Goal: Information Seeking & Learning: Compare options

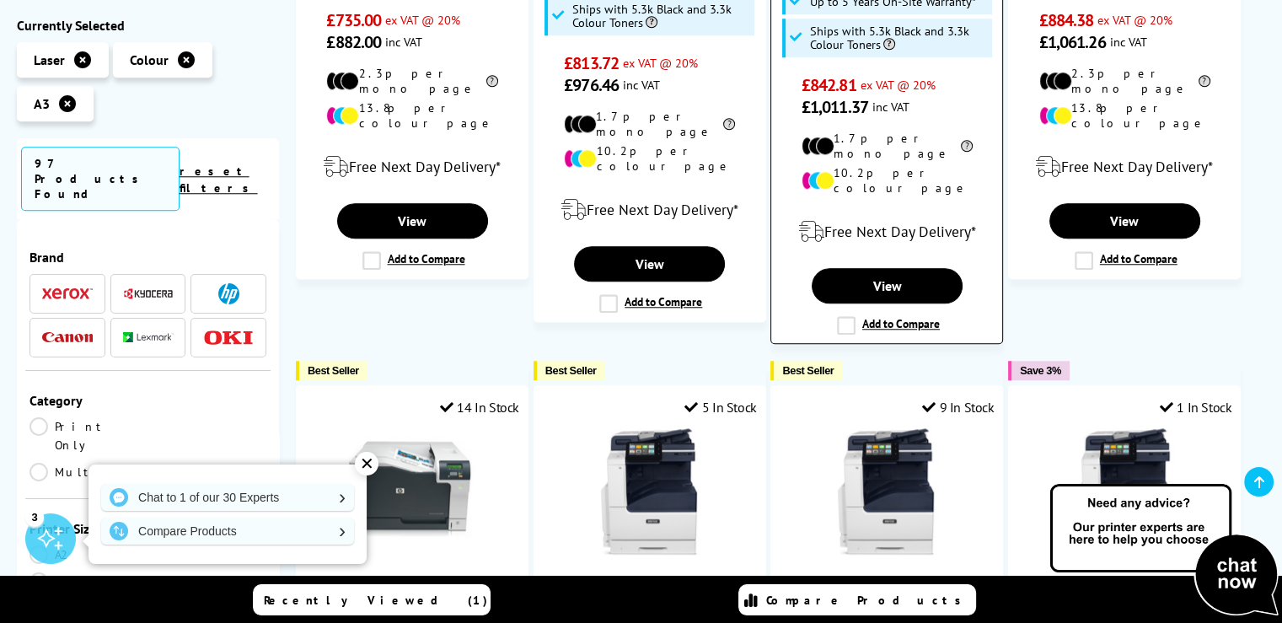
scroll to position [1685, 0]
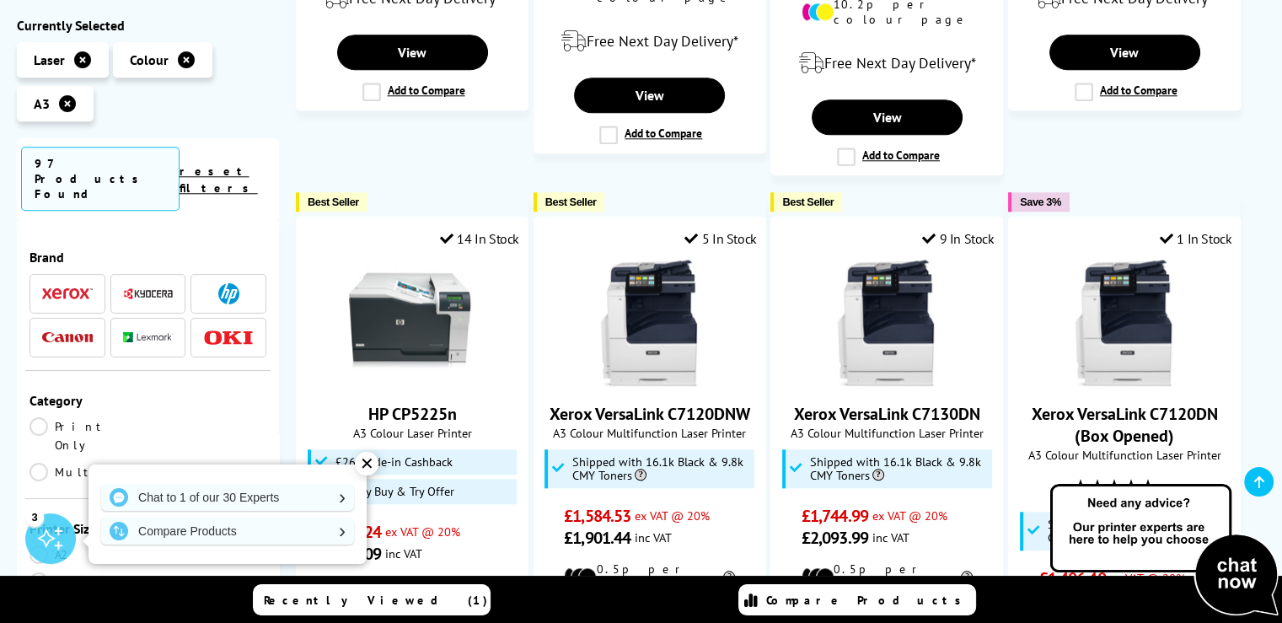
click at [246, 163] on link "reset filters" at bounding box center [219, 179] width 78 height 32
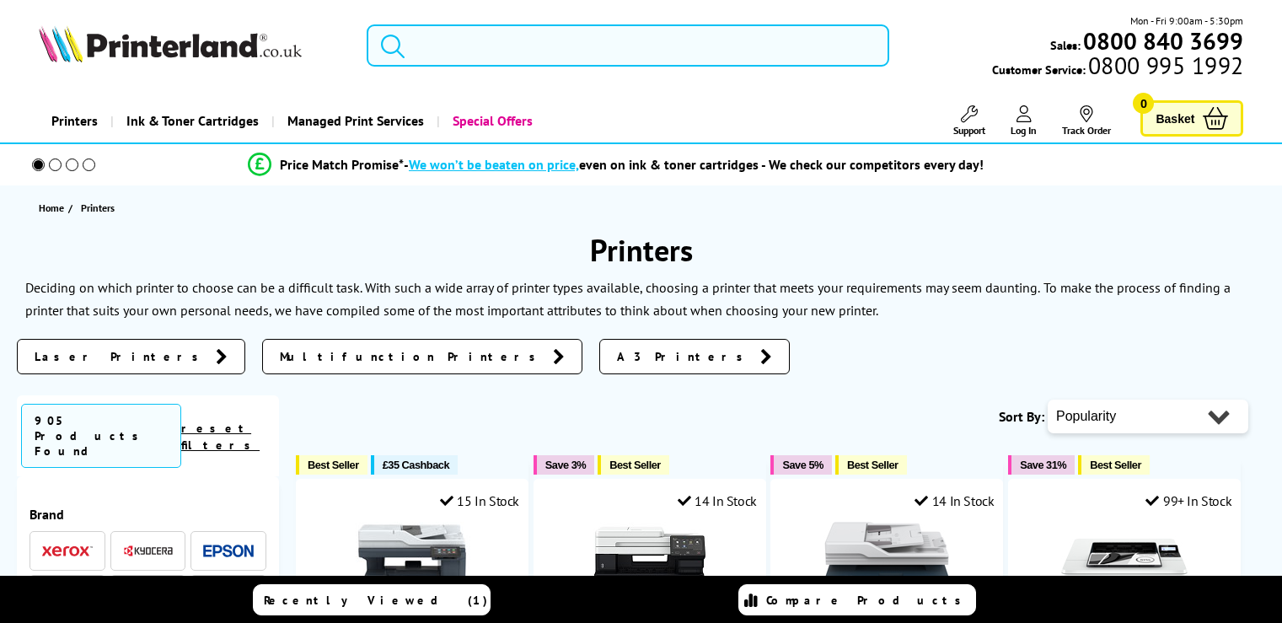
click at [246, 163] on li "Price Match Promise* - We won’t be beaten on price, even on ink & toner cartrid…" at bounding box center [615, 164] width 1214 height 29
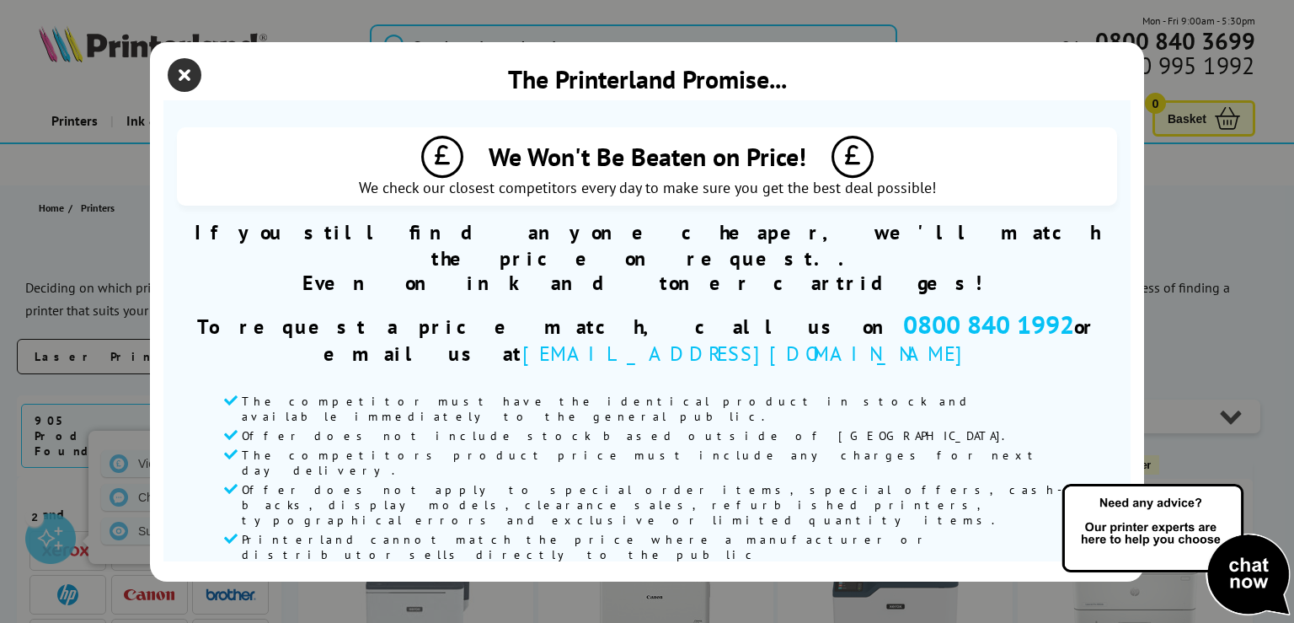
click at [185, 79] on icon "close modal" at bounding box center [185, 75] width 34 height 34
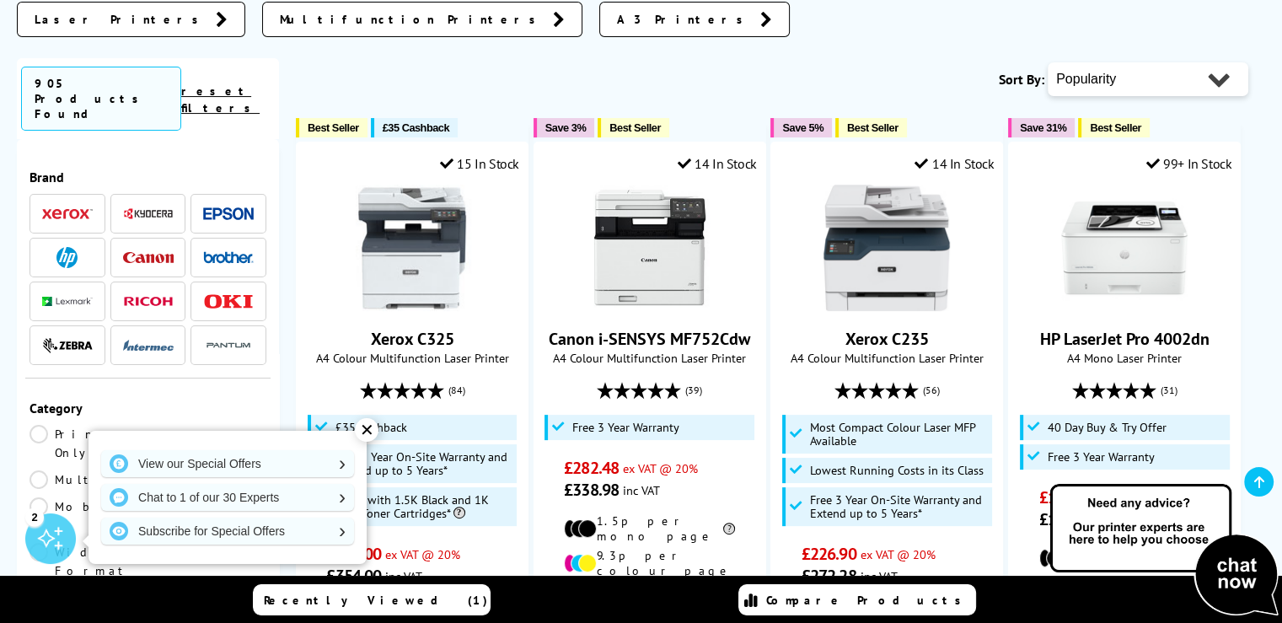
click at [248, 207] on img at bounding box center [228, 213] width 51 height 13
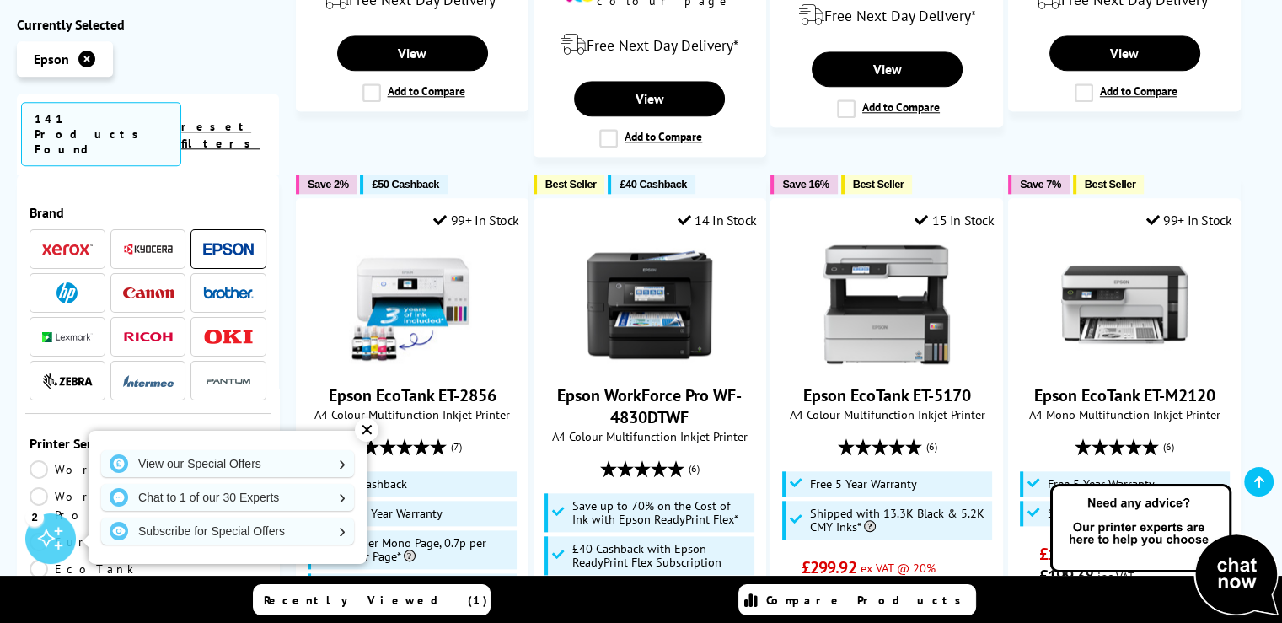
scroll to position [1851, 0]
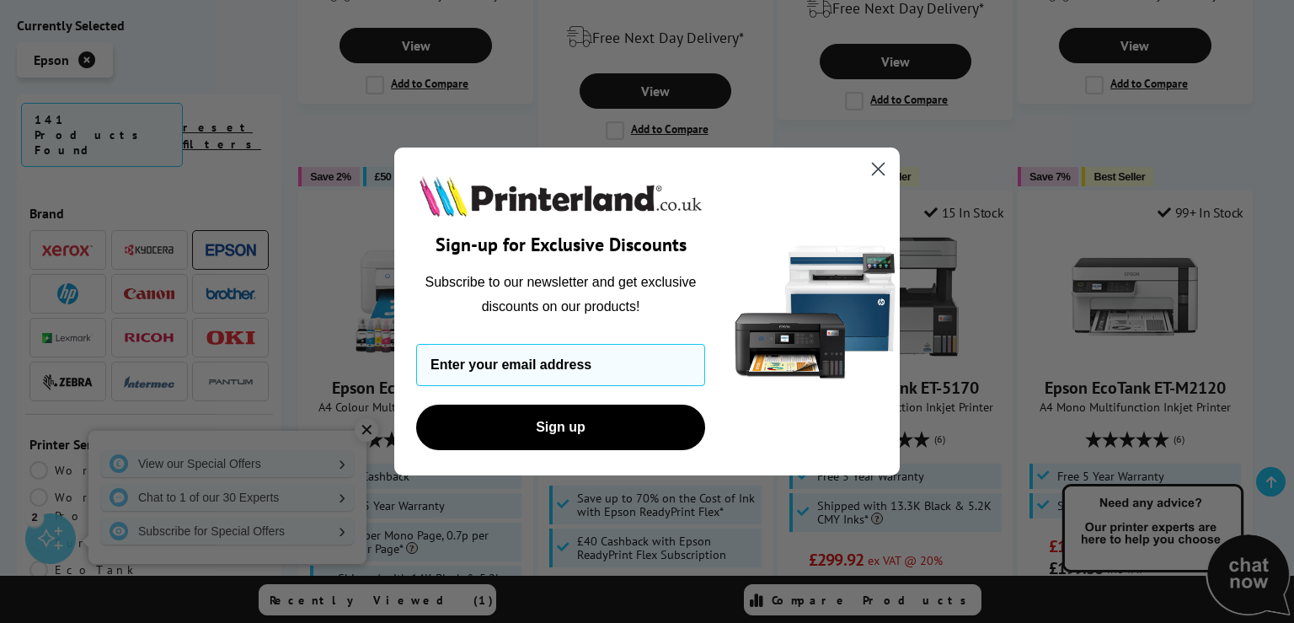
click at [876, 166] on icon "Close dialog" at bounding box center [879, 169] width 12 height 12
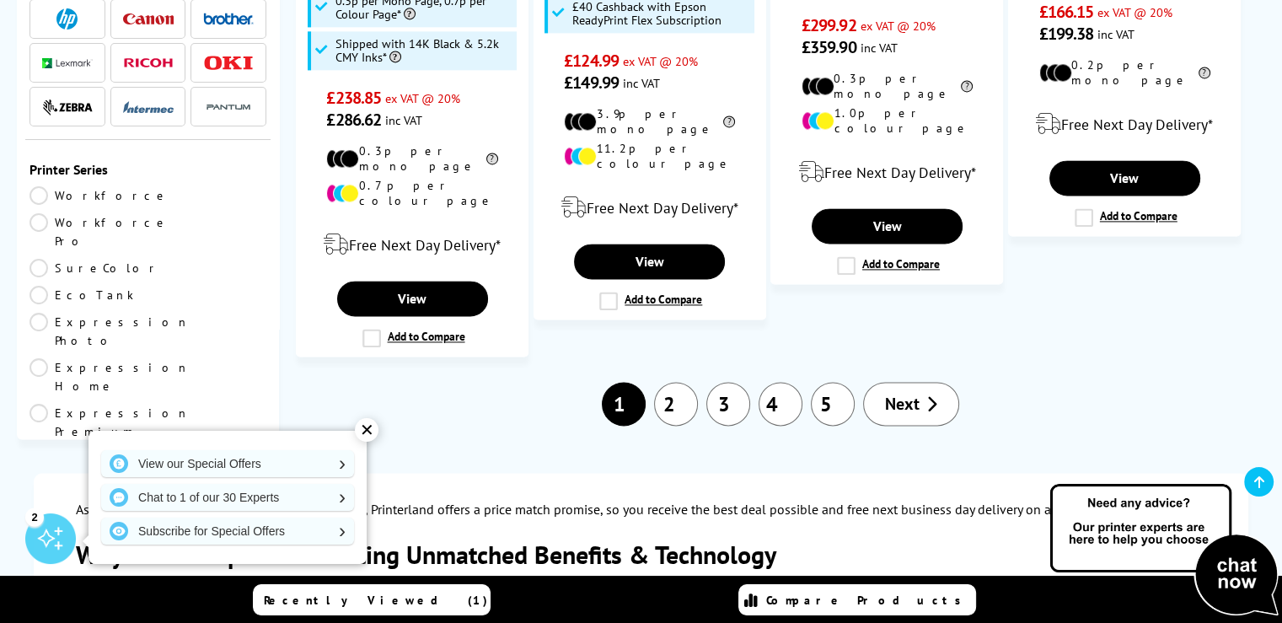
scroll to position [2407, 0]
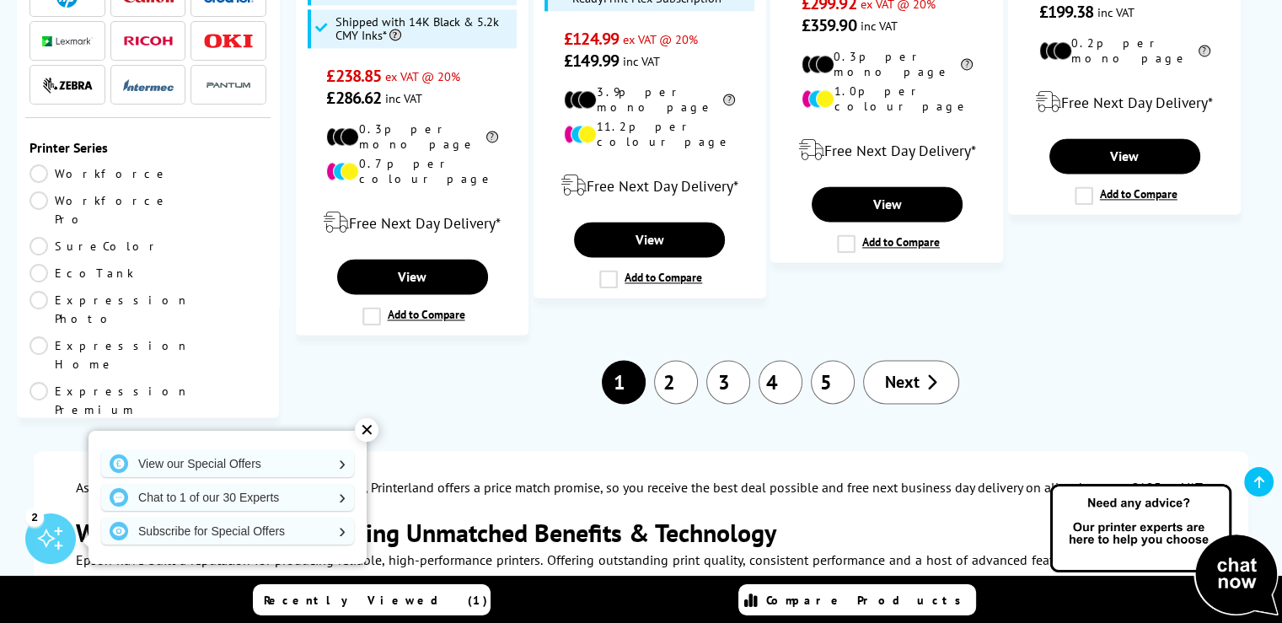
click at [917, 371] on span "Next" at bounding box center [902, 382] width 35 height 22
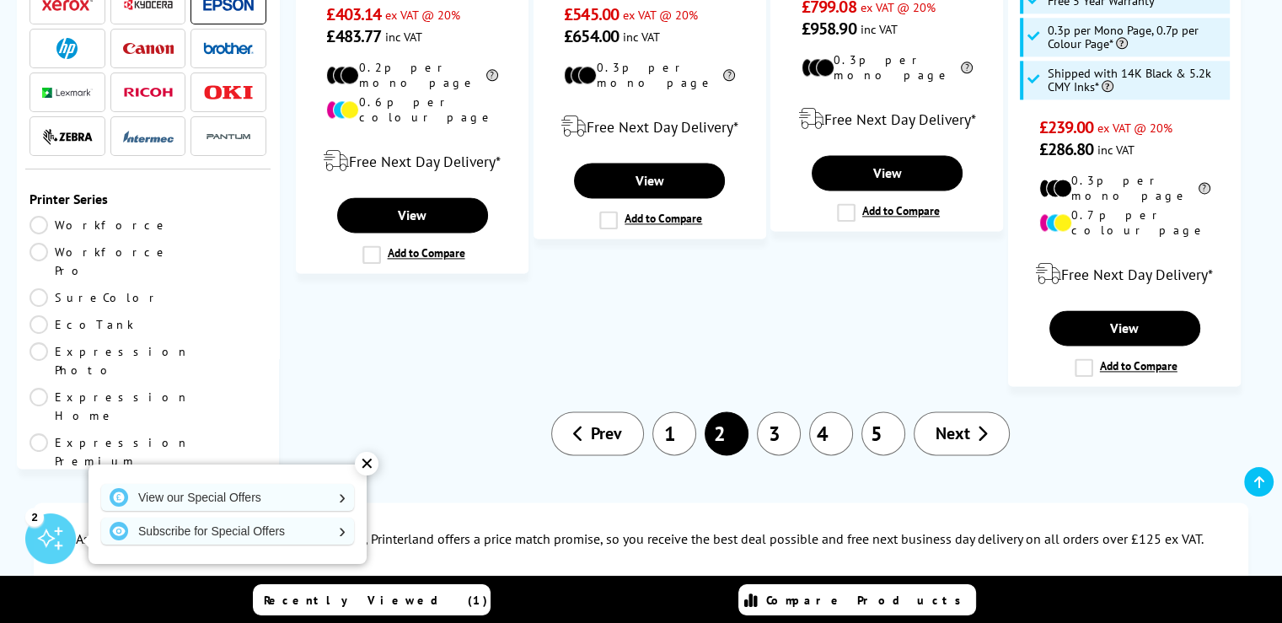
scroll to position [2396, 0]
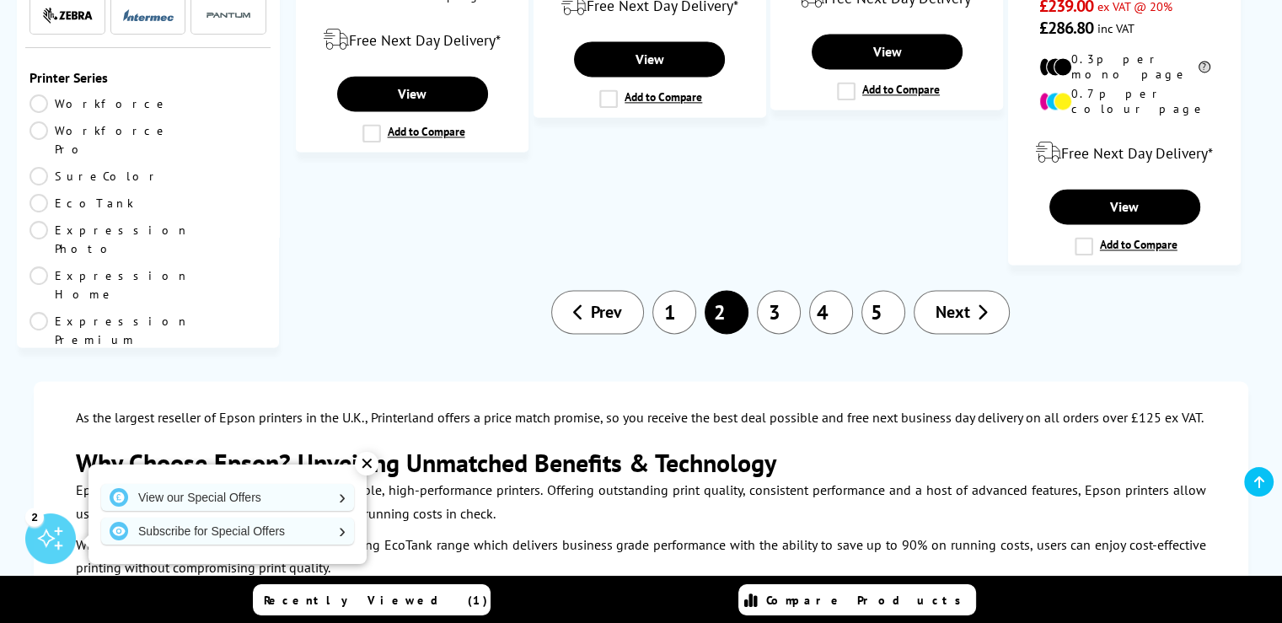
click at [778, 290] on link "3" at bounding box center [779, 312] width 44 height 44
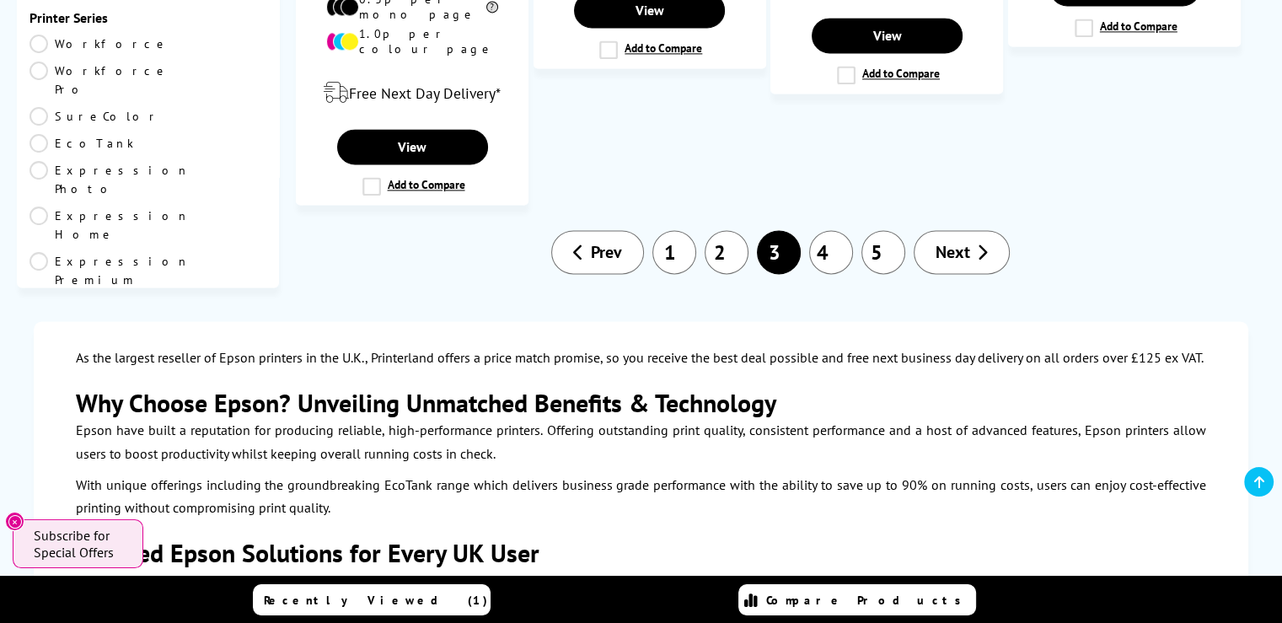
scroll to position [2447, 0]
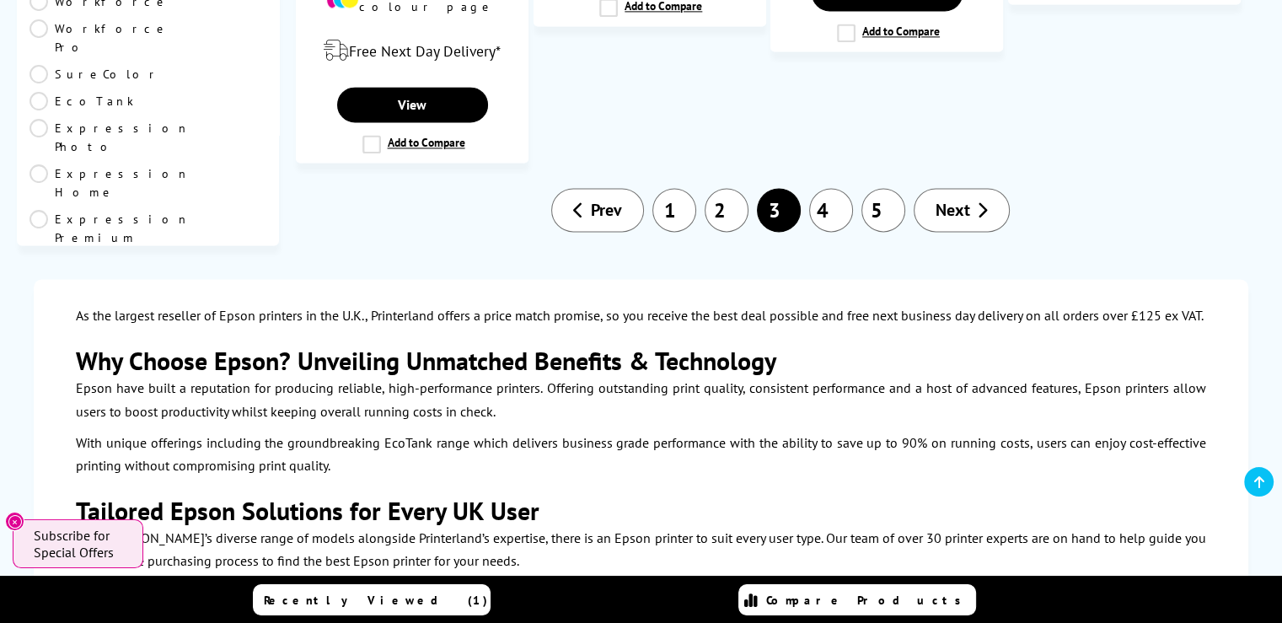
click at [836, 188] on link "4" at bounding box center [831, 210] width 44 height 44
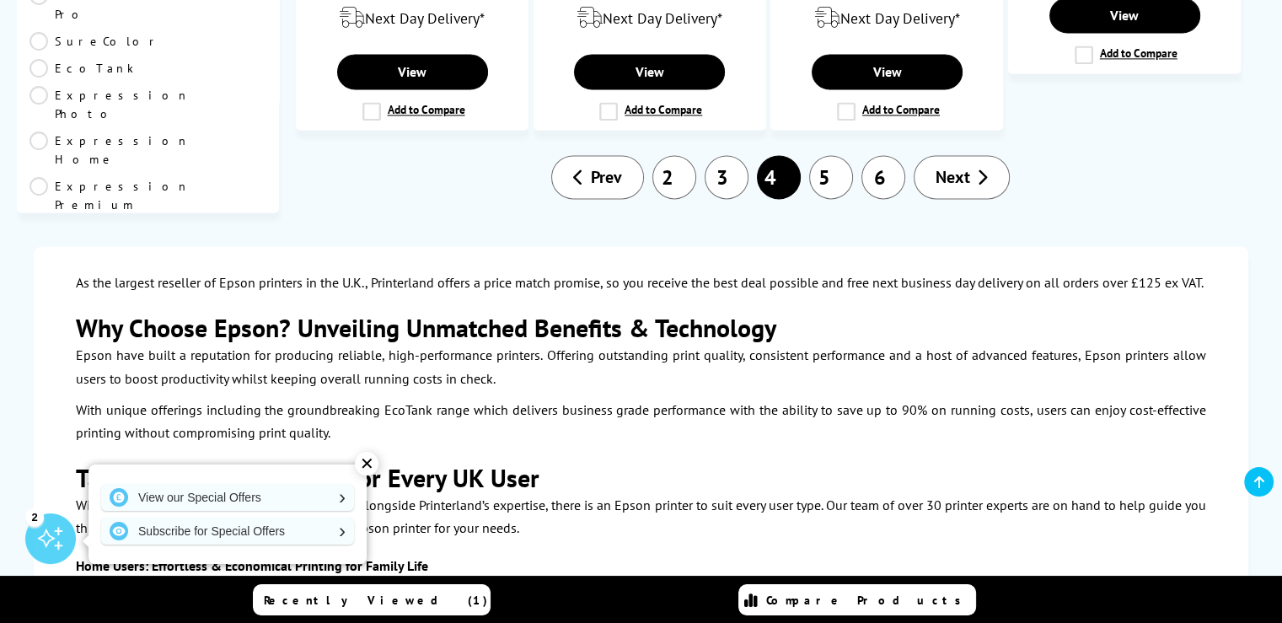
scroll to position [2424, 0]
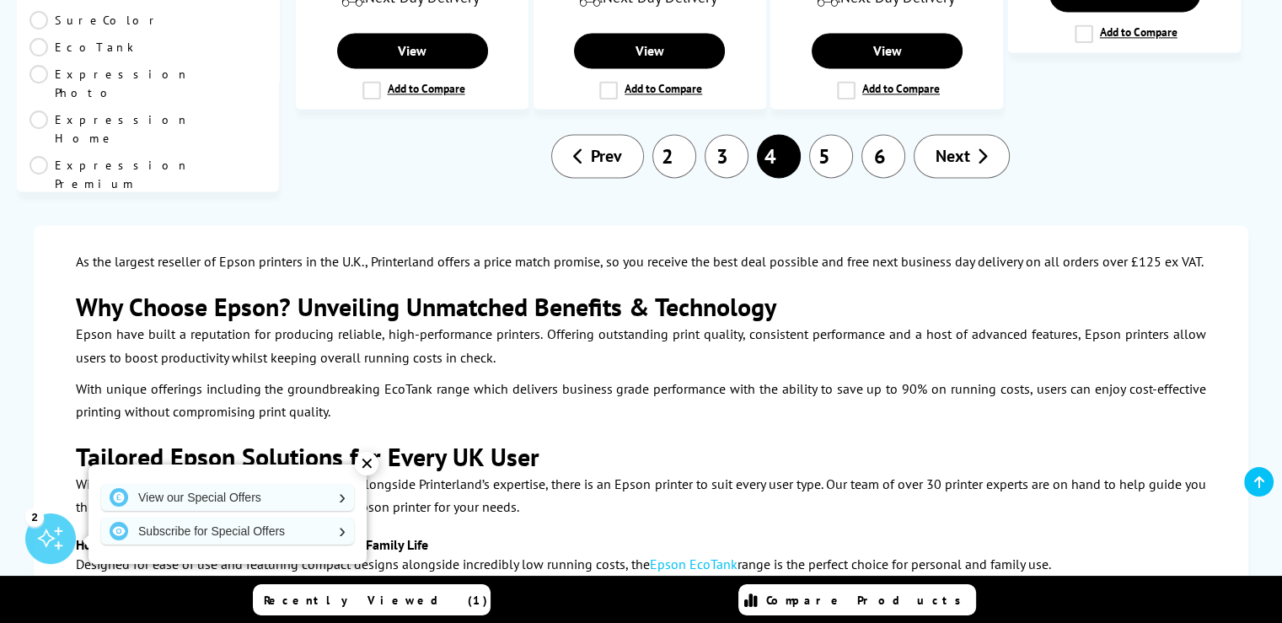
click at [827, 134] on link "5" at bounding box center [831, 156] width 44 height 44
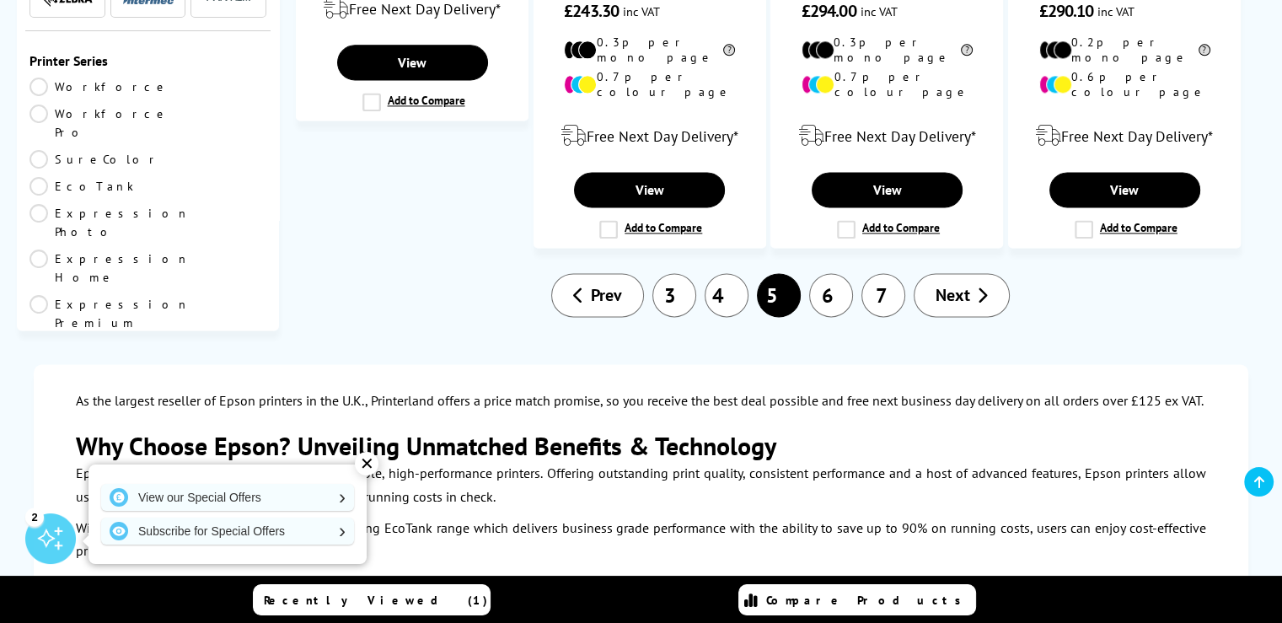
scroll to position [2355, 0]
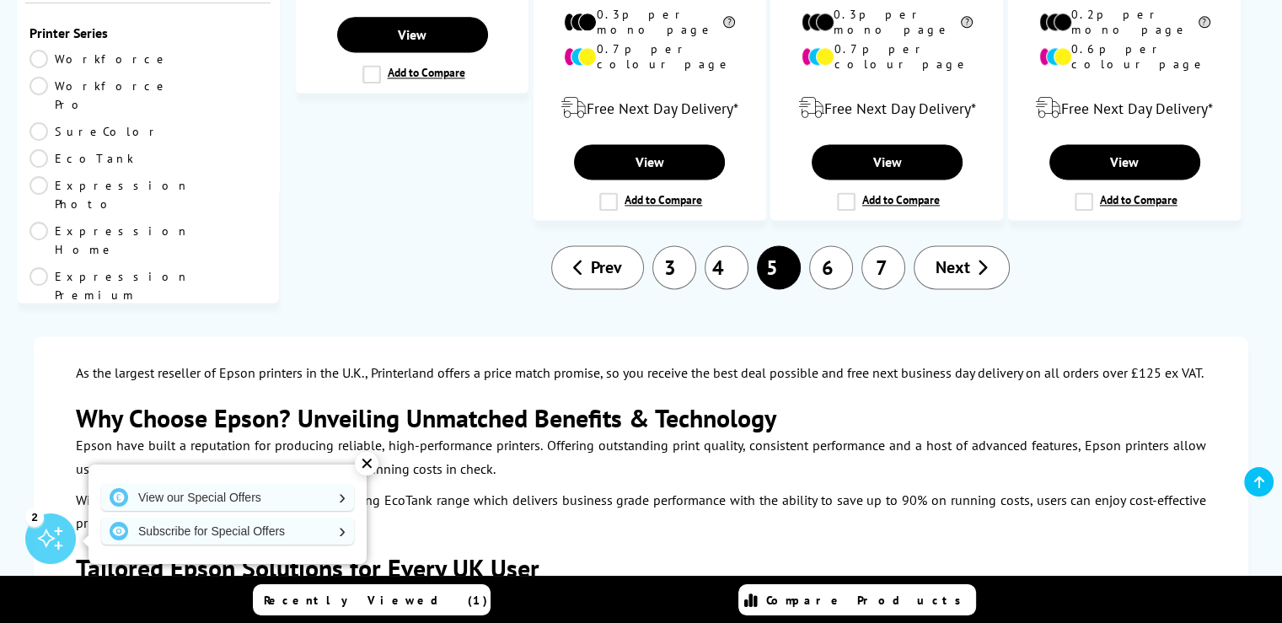
click at [827, 245] on link "6" at bounding box center [831, 267] width 44 height 44
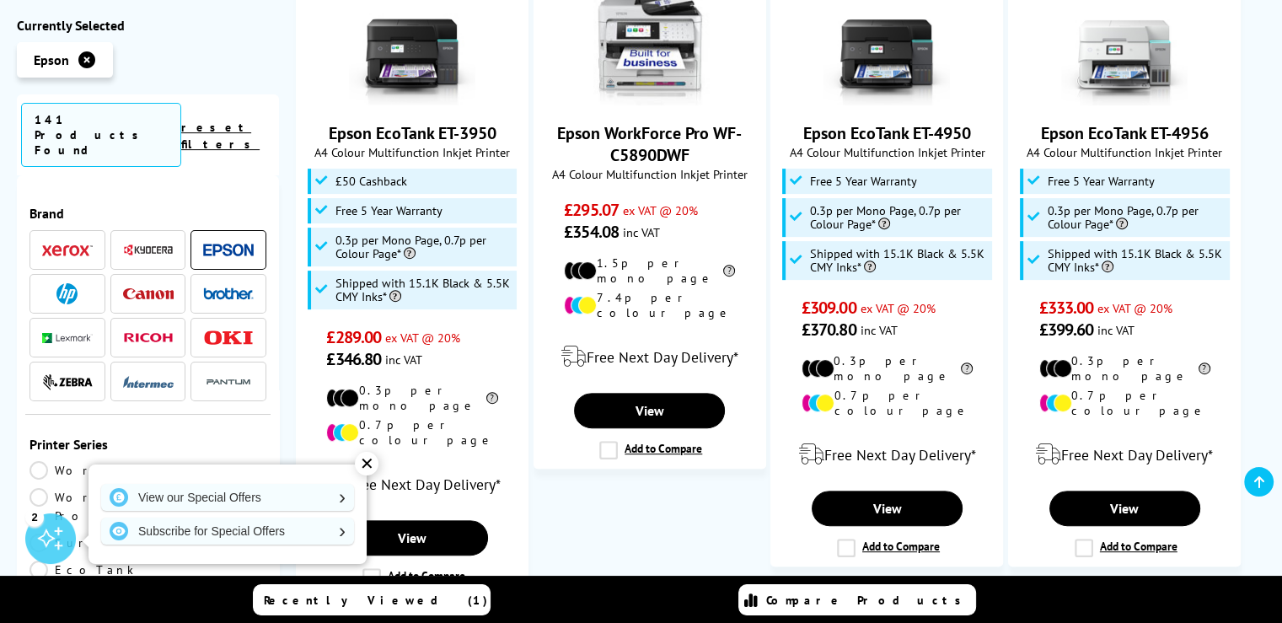
scroll to position [634, 0]
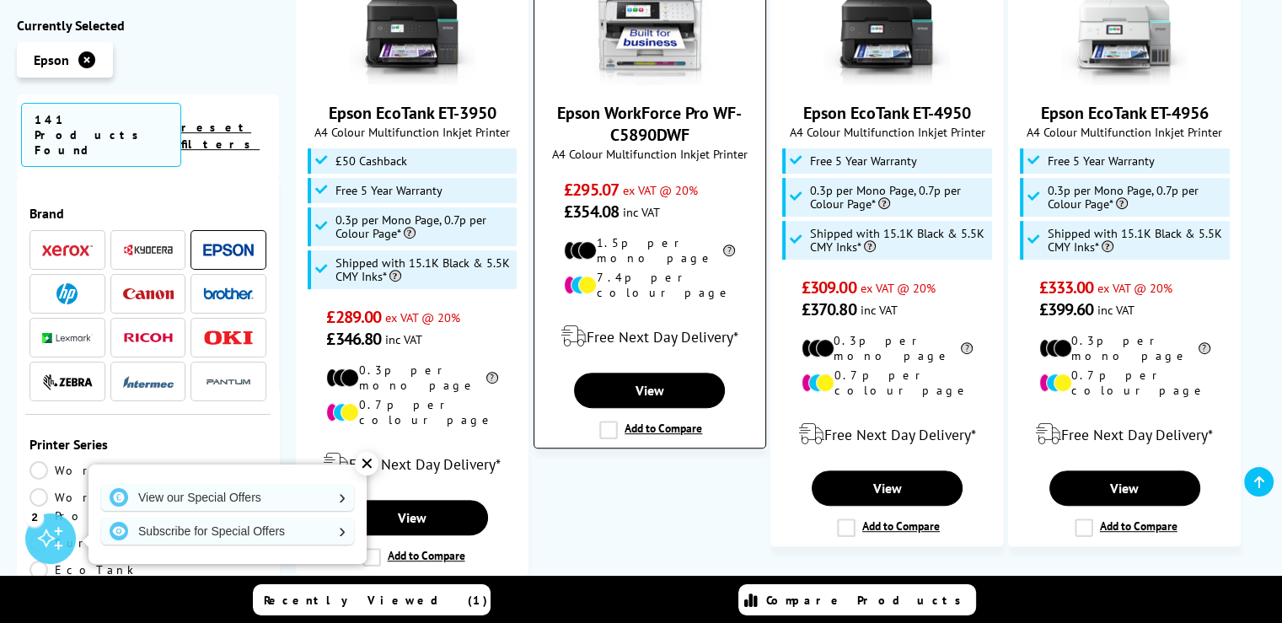
click at [610, 421] on label "Add to Compare" at bounding box center [650, 430] width 103 height 19
click at [0, 0] on input "Add to Compare" at bounding box center [0, 0] width 0 height 0
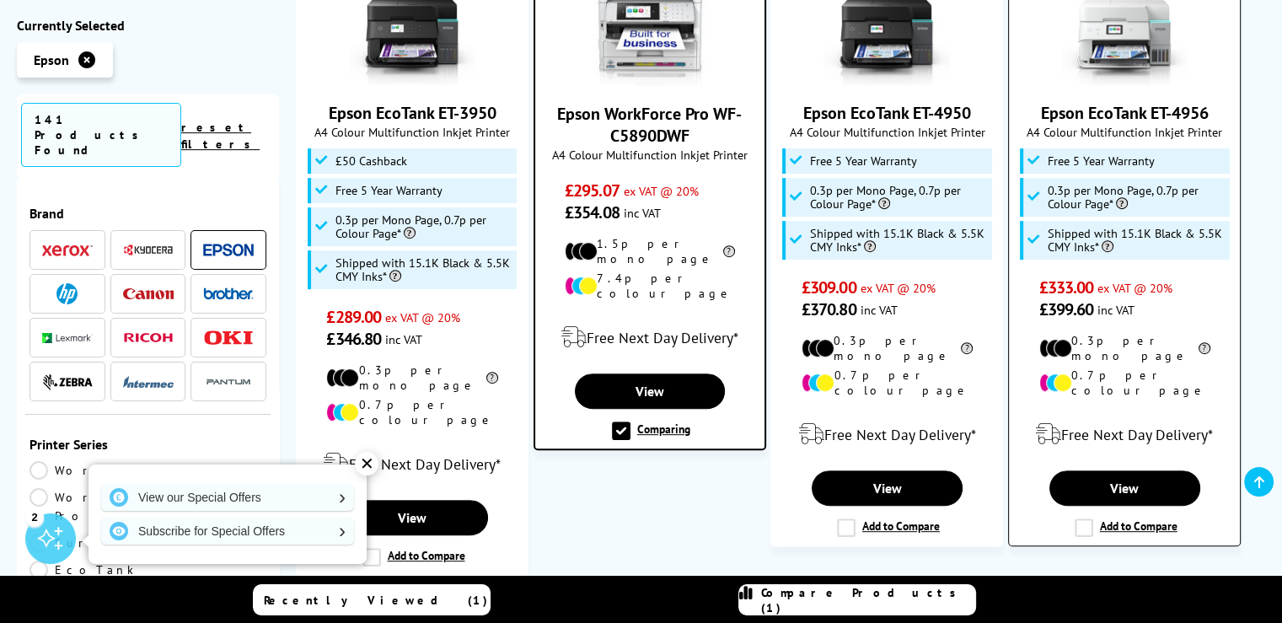
click at [1086, 518] on label "Add to Compare" at bounding box center [1126, 527] width 103 height 19
click at [0, 0] on input "Add to Compare" at bounding box center [0, 0] width 0 height 0
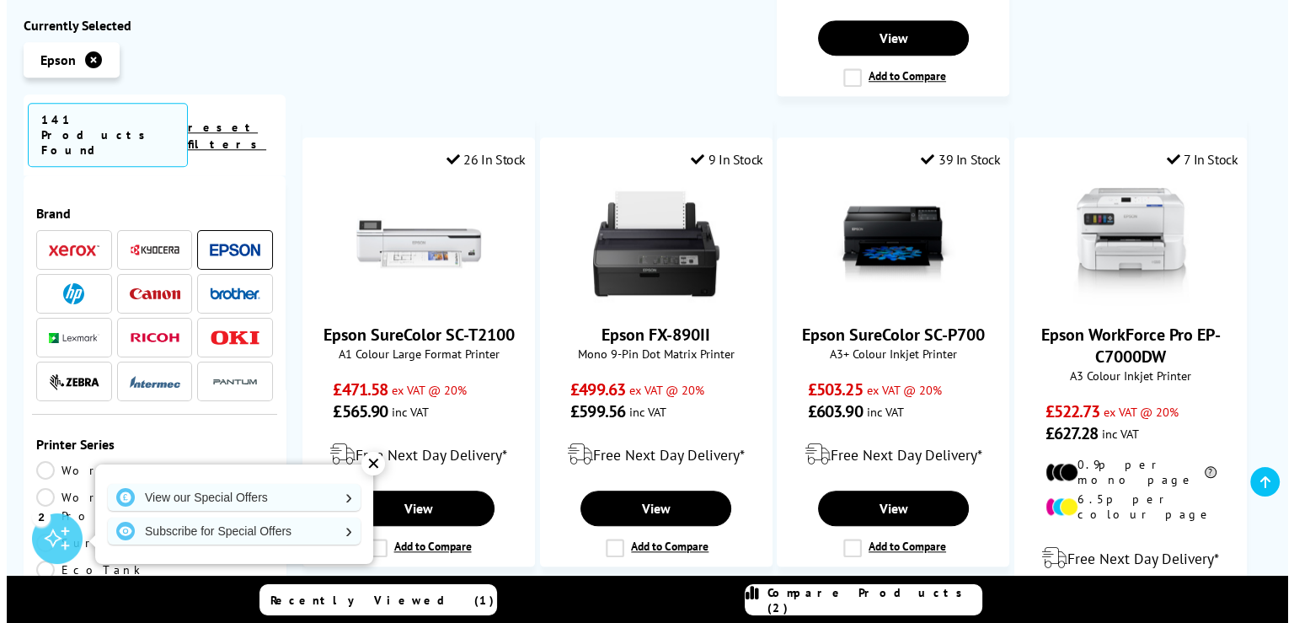
scroll to position [1814, 0]
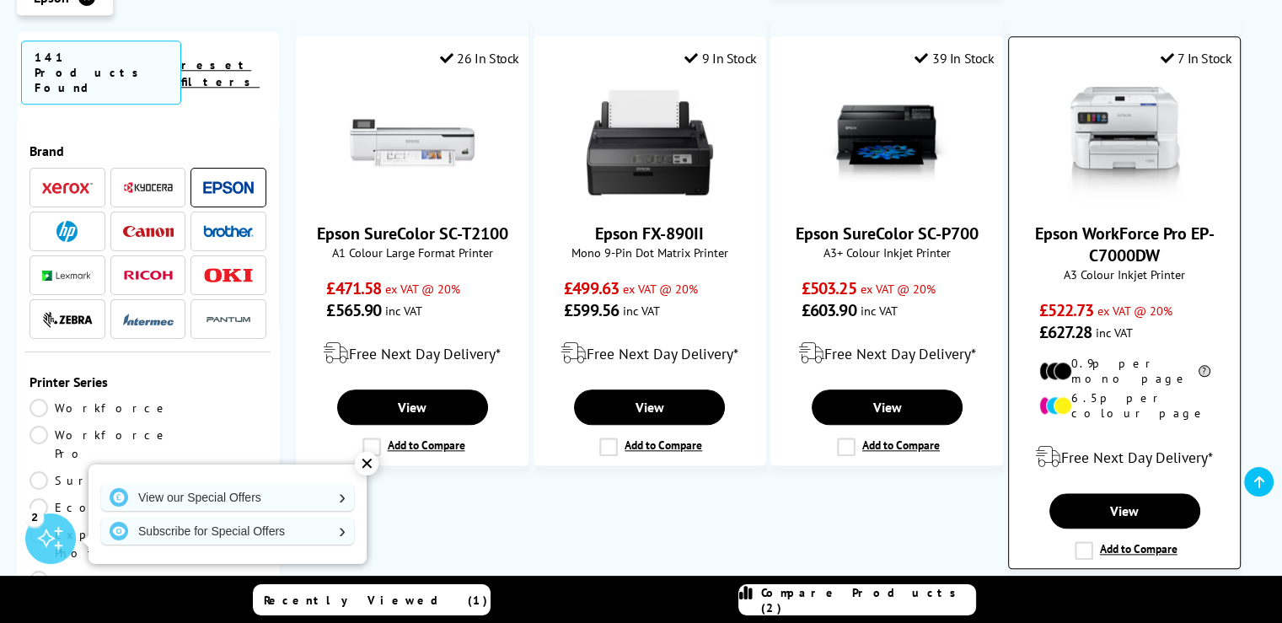
click at [1079, 541] on label "Add to Compare" at bounding box center [1126, 550] width 103 height 19
click at [0, 0] on input "Add to Compare" at bounding box center [0, 0] width 0 height 0
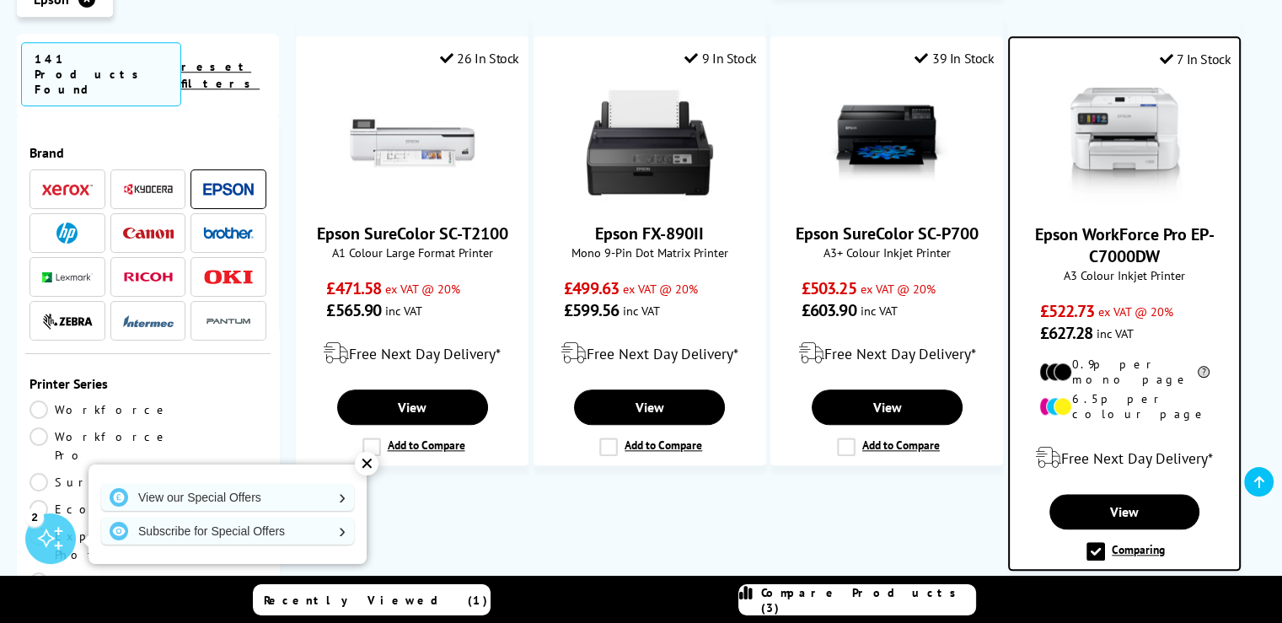
click at [810, 598] on div "Compare Products (3)" at bounding box center [857, 600] width 236 height 30
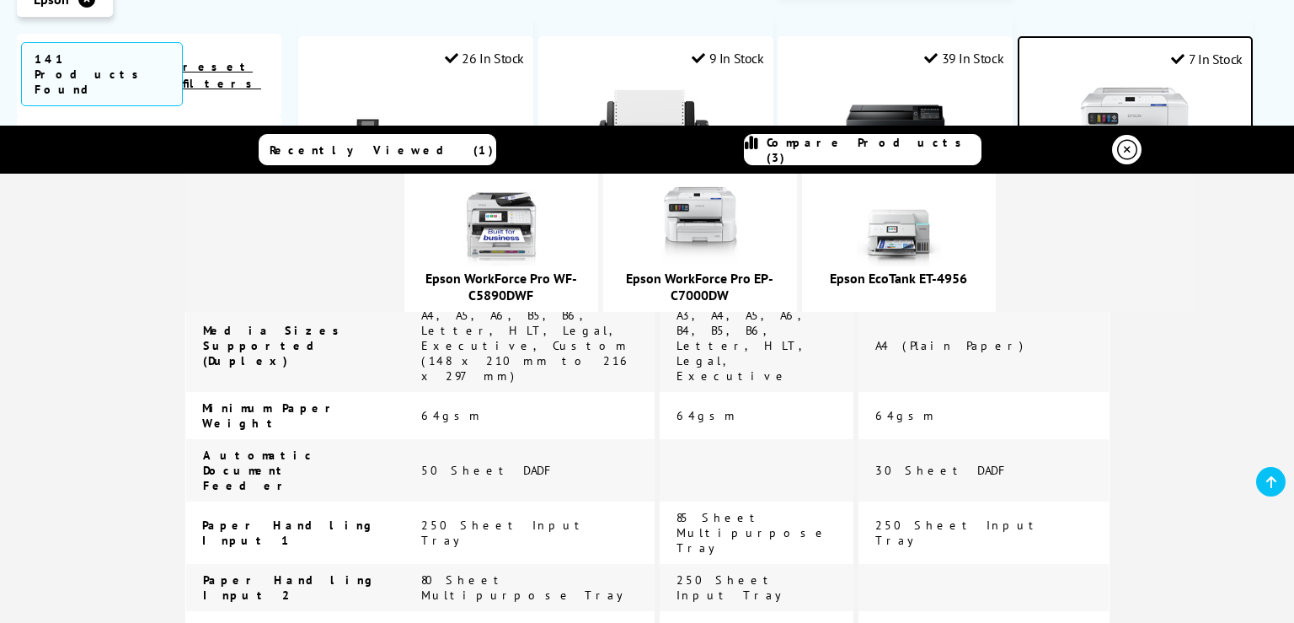
scroll to position [3904, 0]
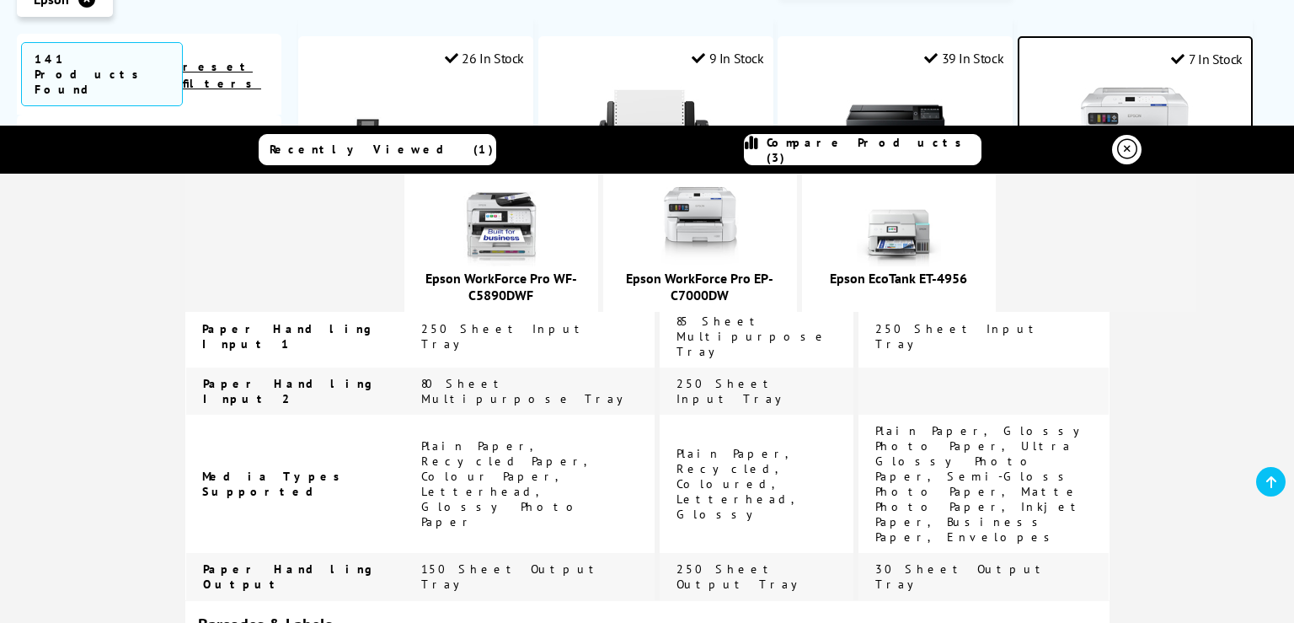
click at [742, 221] on img at bounding box center [700, 224] width 84 height 84
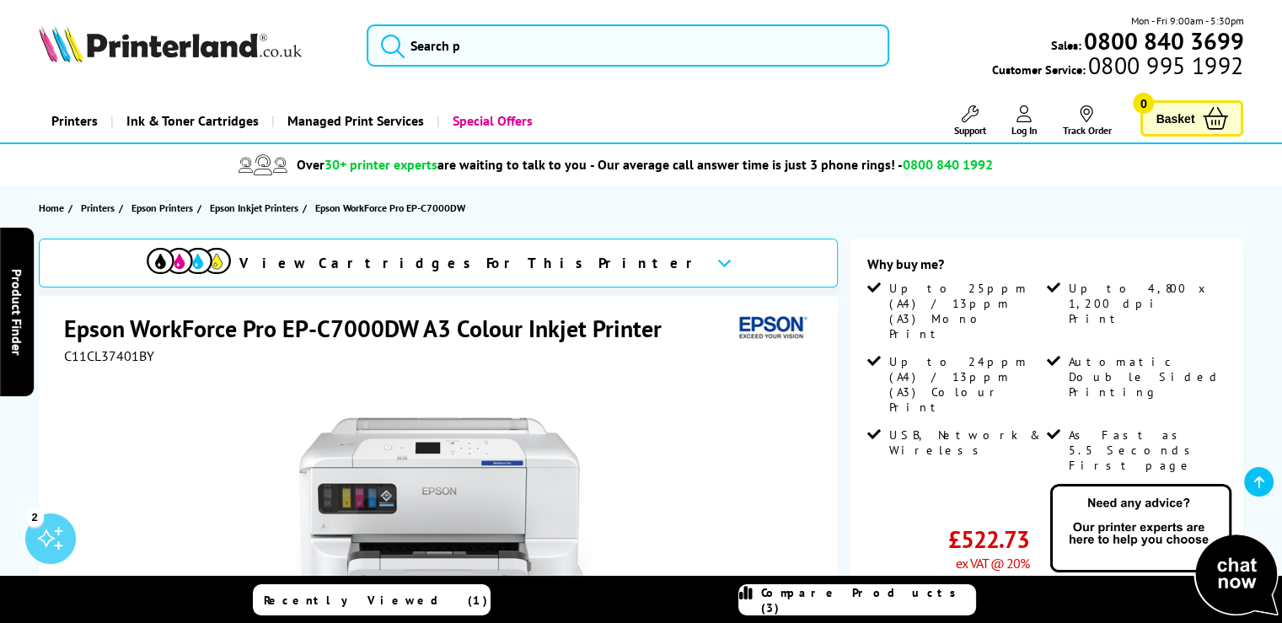
scroll to position [169, 0]
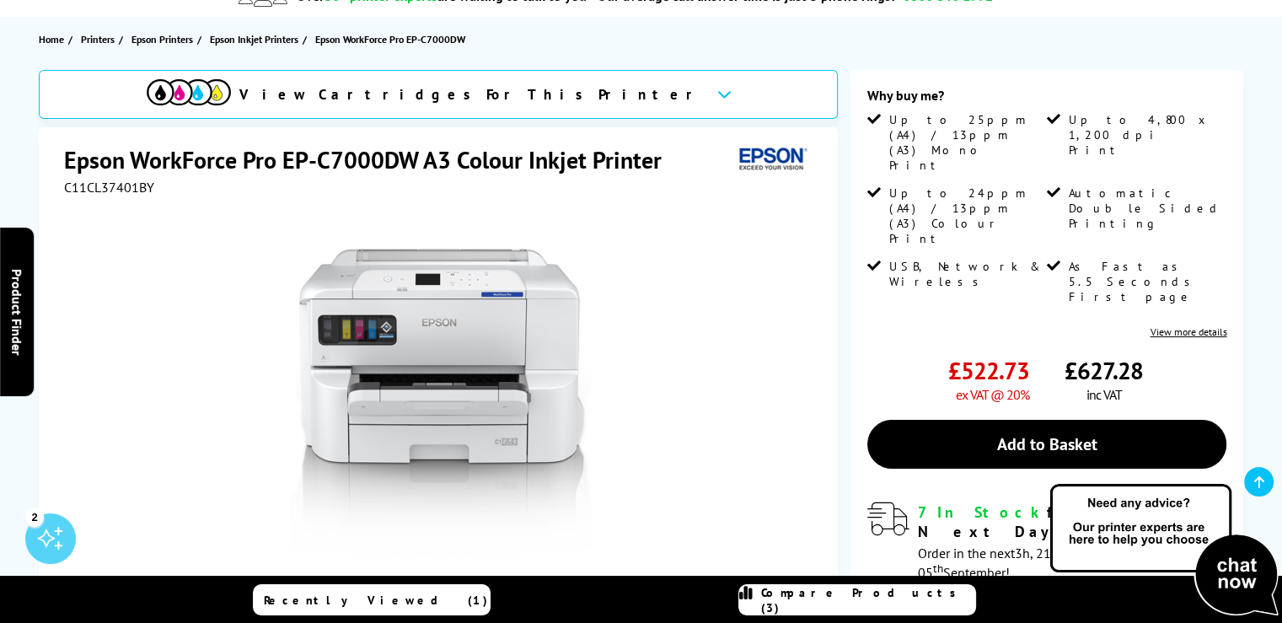
click at [494, 378] on img at bounding box center [440, 394] width 330 height 330
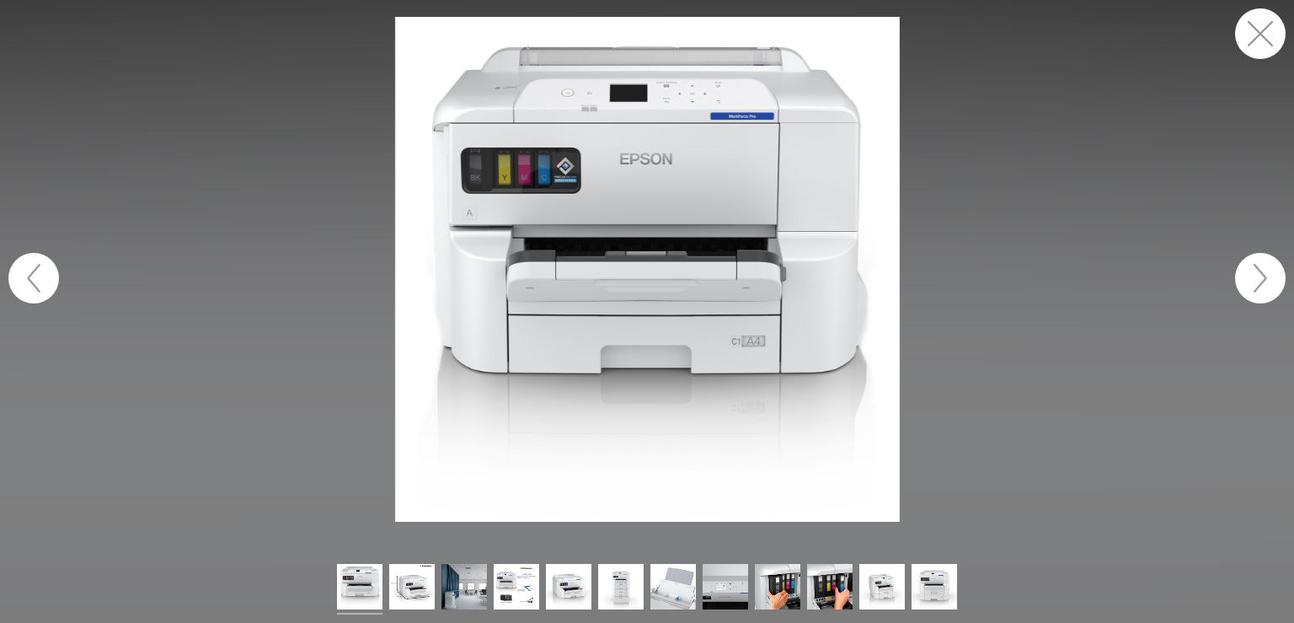
click at [1271, 268] on button "button" at bounding box center [1260, 278] width 51 height 51
click at [1263, 282] on button "button" at bounding box center [1260, 278] width 51 height 51
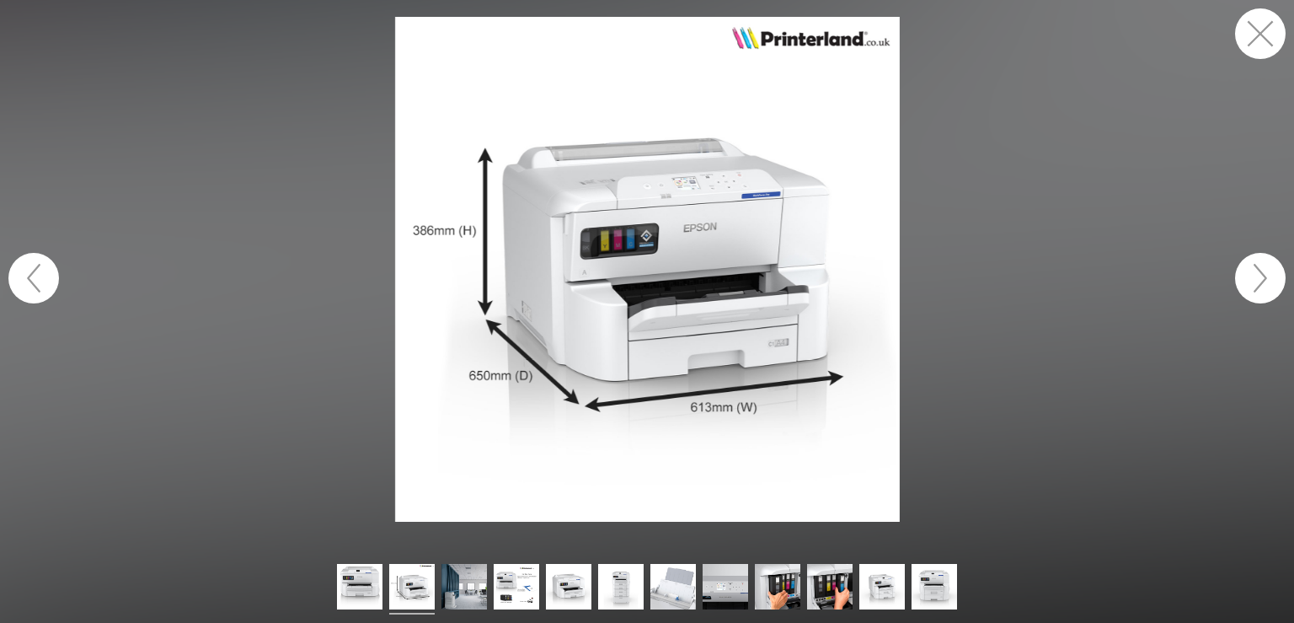
click at [1263, 282] on button "button" at bounding box center [1260, 278] width 51 height 51
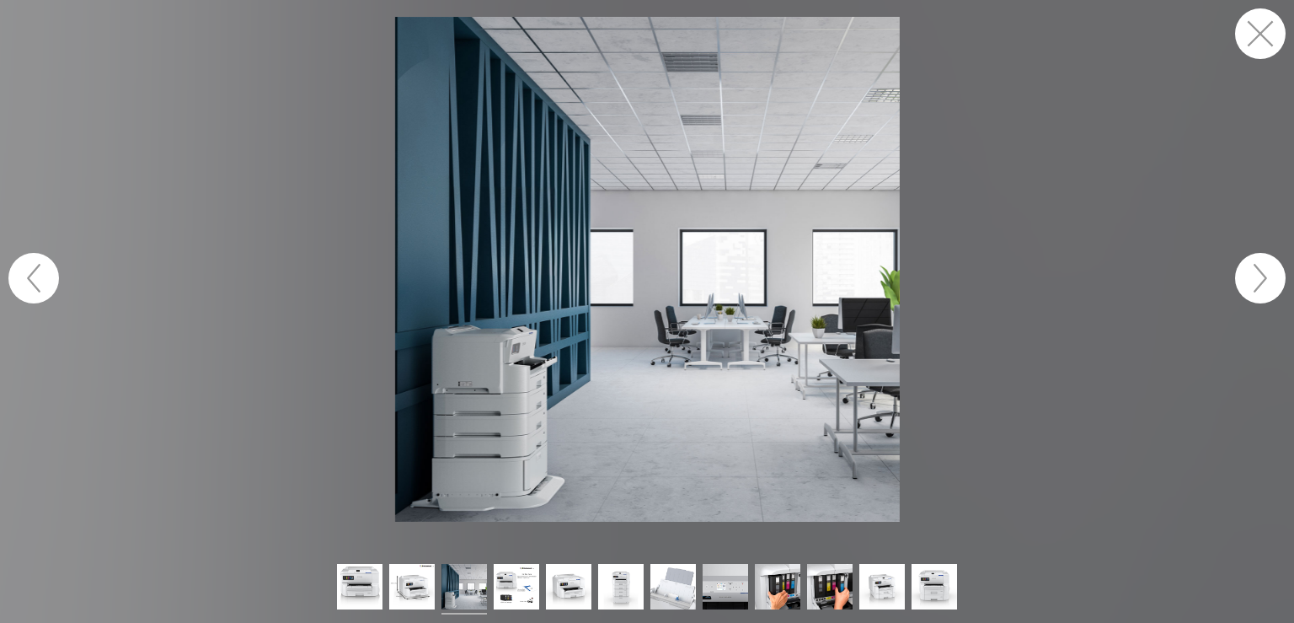
click at [1263, 282] on button "button" at bounding box center [1260, 278] width 51 height 51
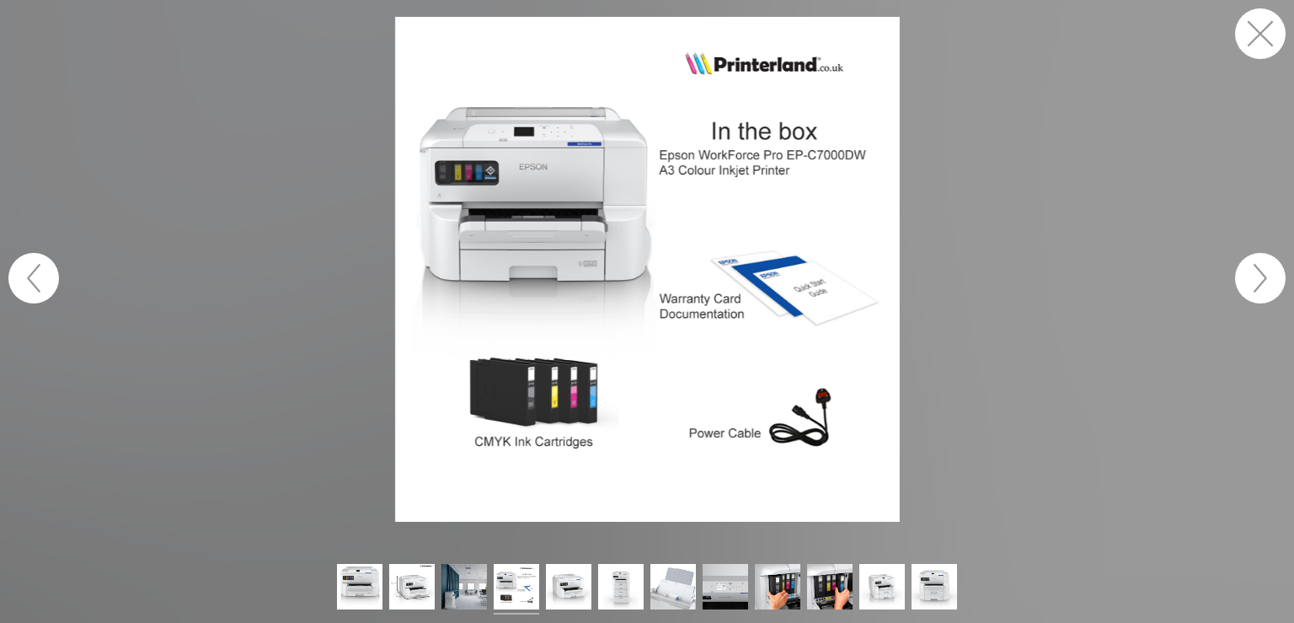
click at [1262, 282] on button "button" at bounding box center [1260, 278] width 51 height 51
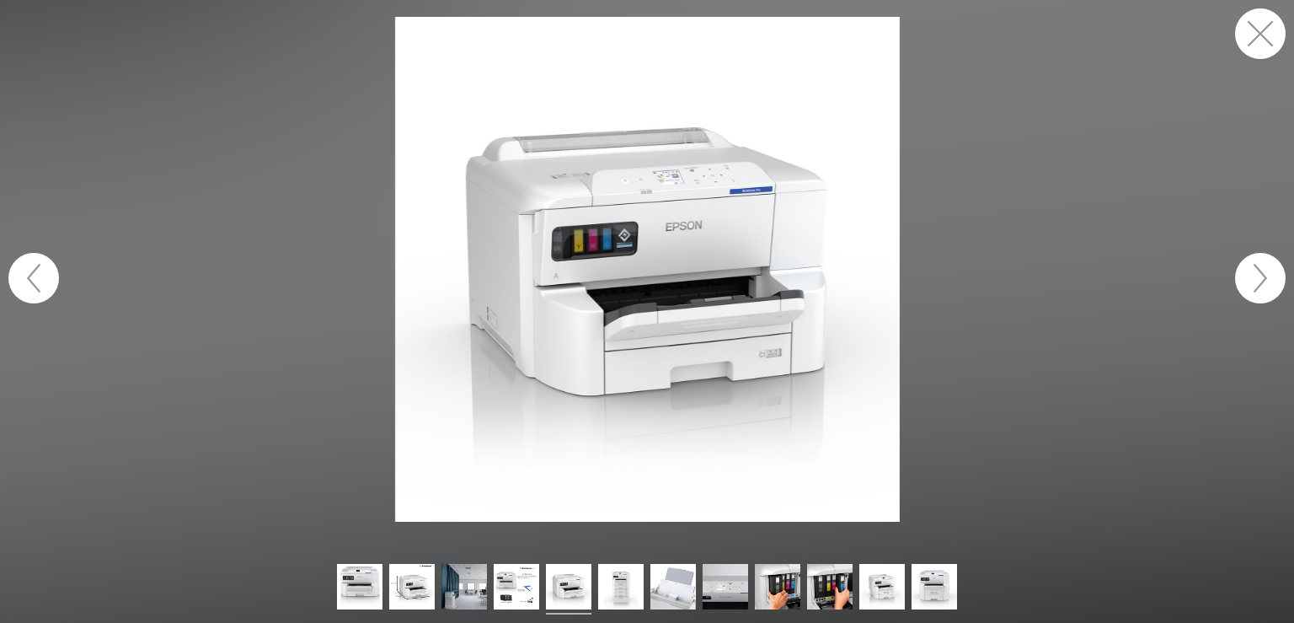
click at [48, 276] on button "button" at bounding box center [33, 278] width 51 height 51
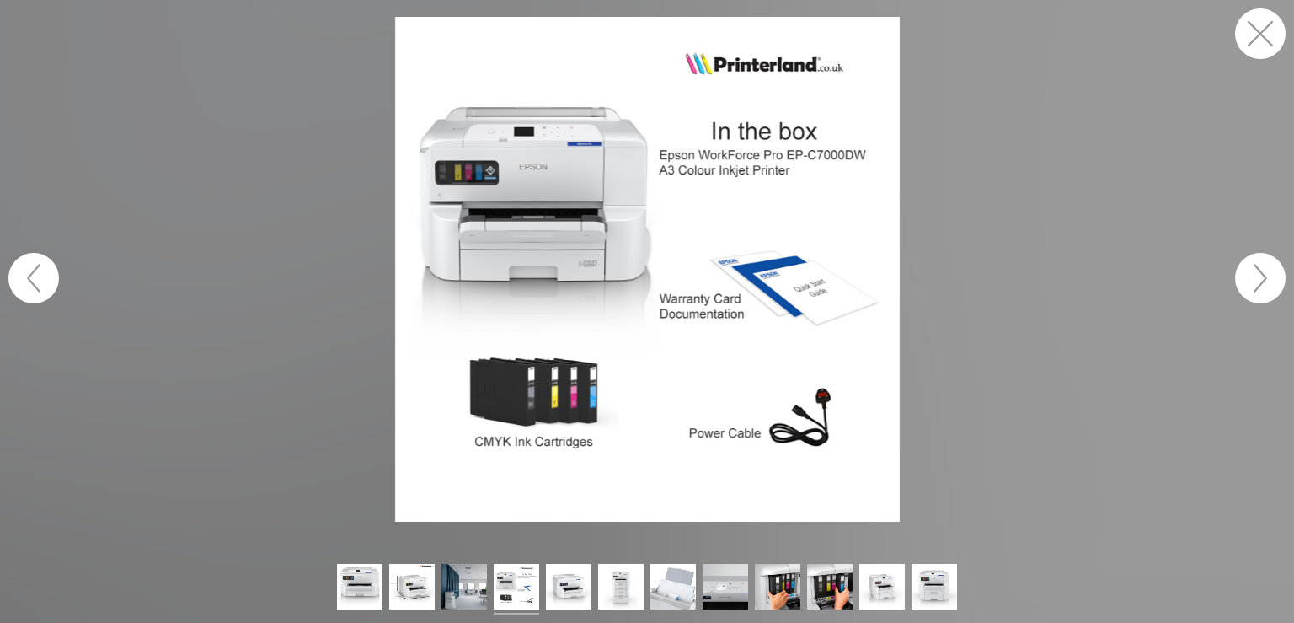
click at [1267, 277] on button "button" at bounding box center [1260, 278] width 51 height 51
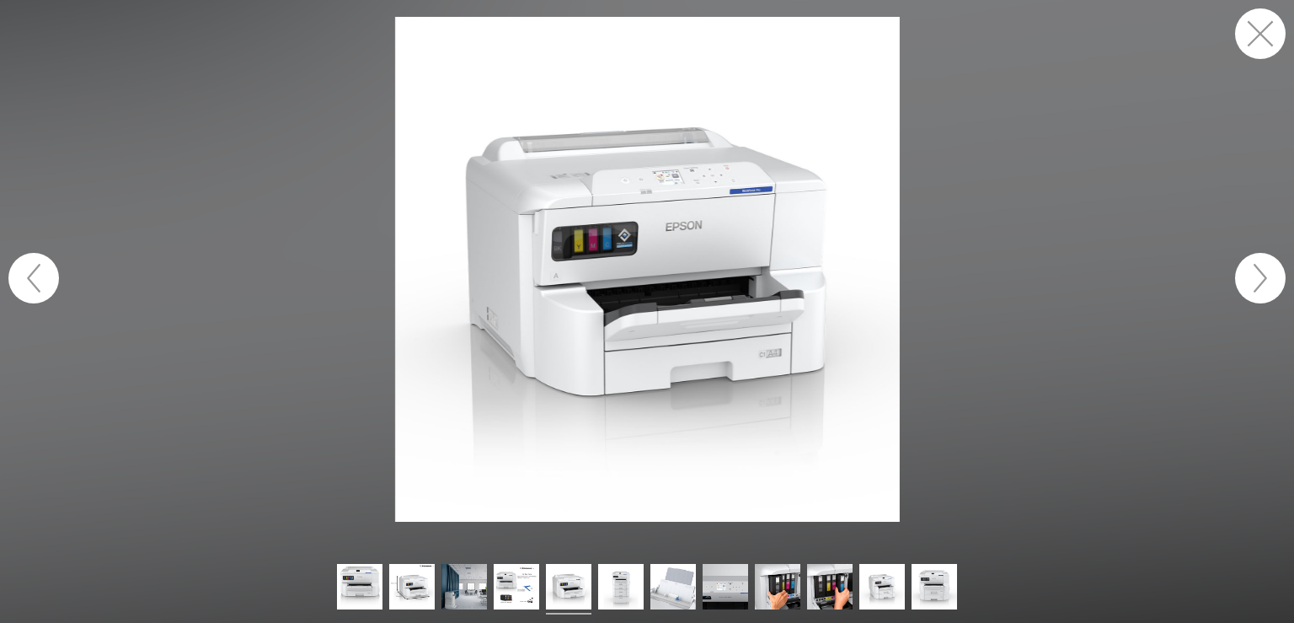
click at [1268, 276] on button "button" at bounding box center [1260, 278] width 51 height 51
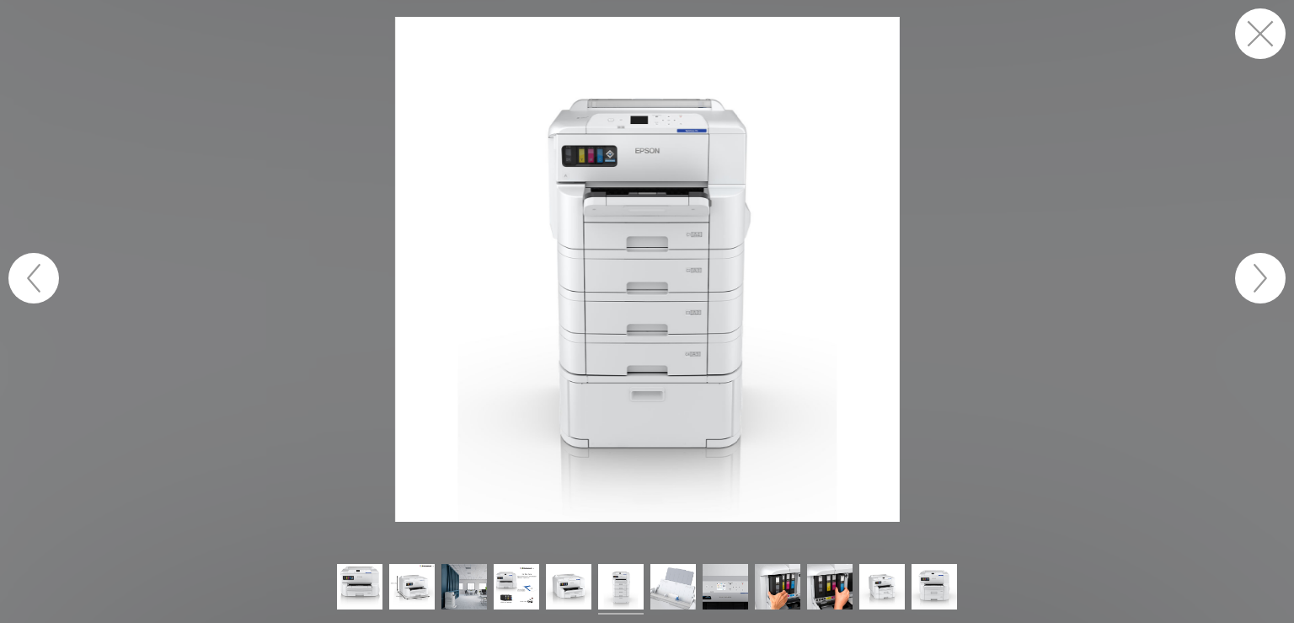
click at [1268, 276] on button "button" at bounding box center [1260, 278] width 51 height 51
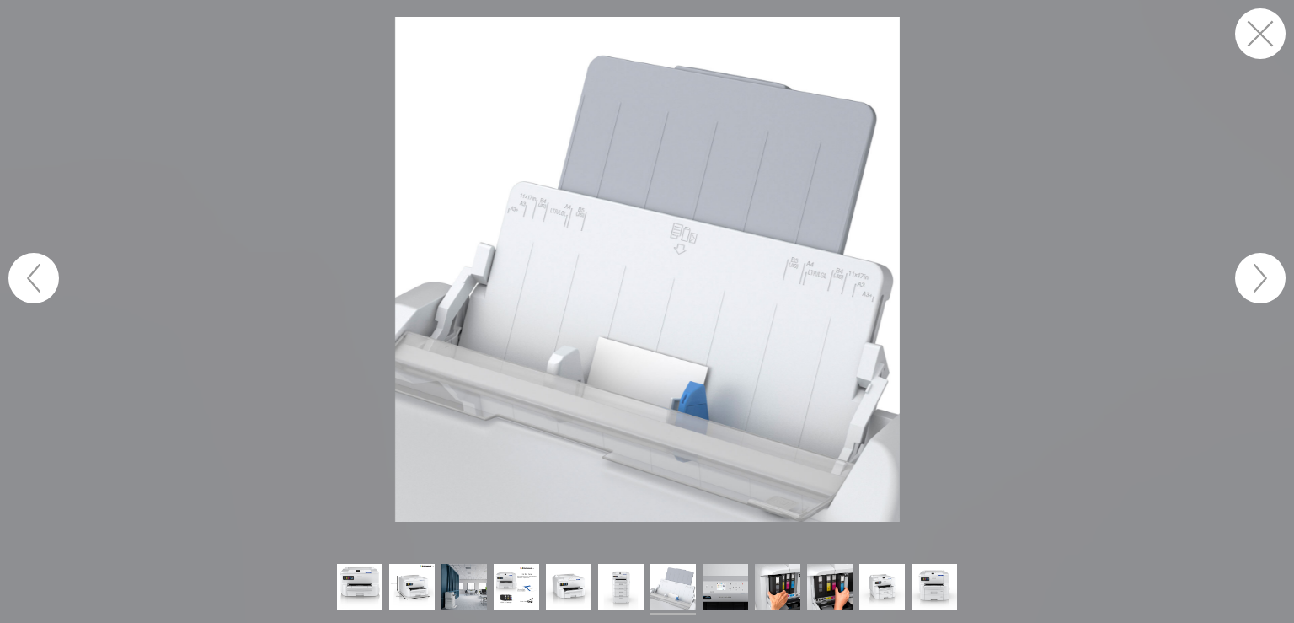
click at [1268, 276] on button "button" at bounding box center [1260, 278] width 51 height 51
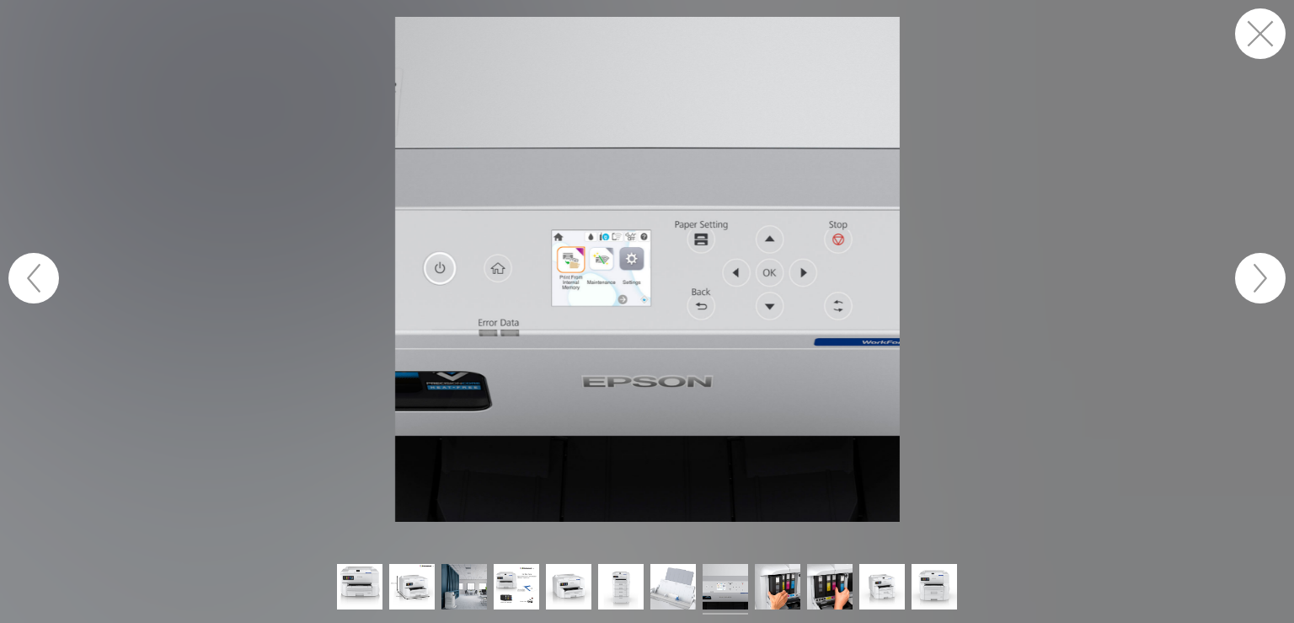
click at [1268, 276] on button "button" at bounding box center [1260, 278] width 51 height 51
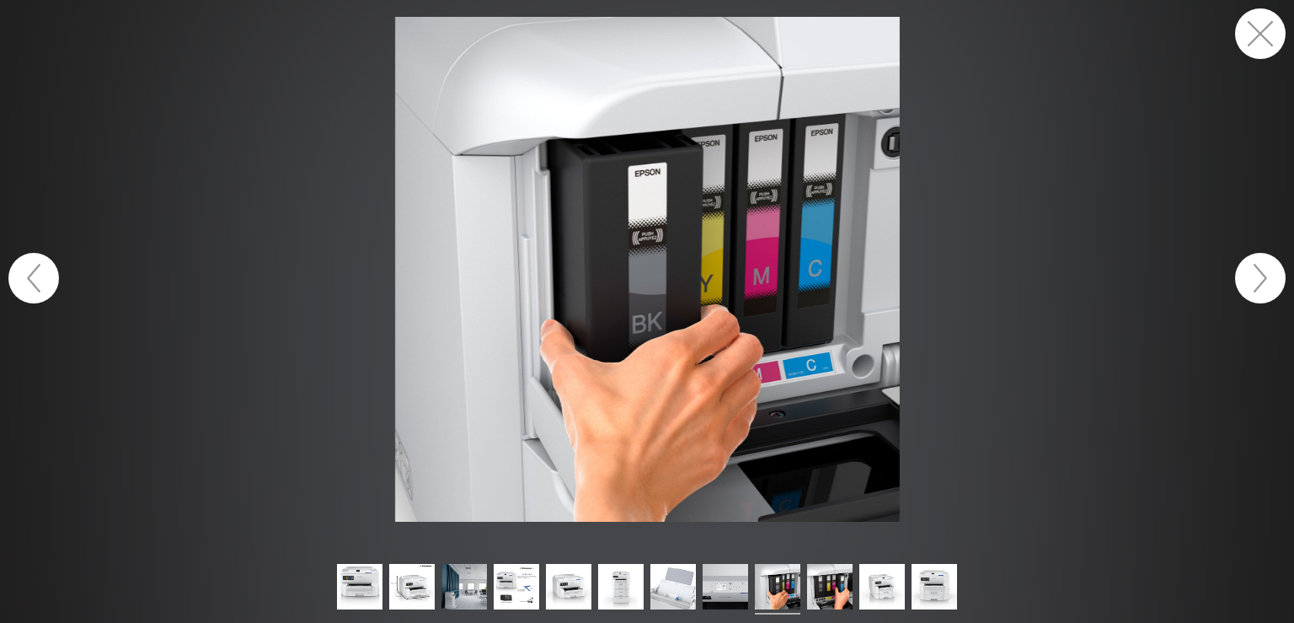
click at [1268, 276] on button "button" at bounding box center [1260, 278] width 51 height 51
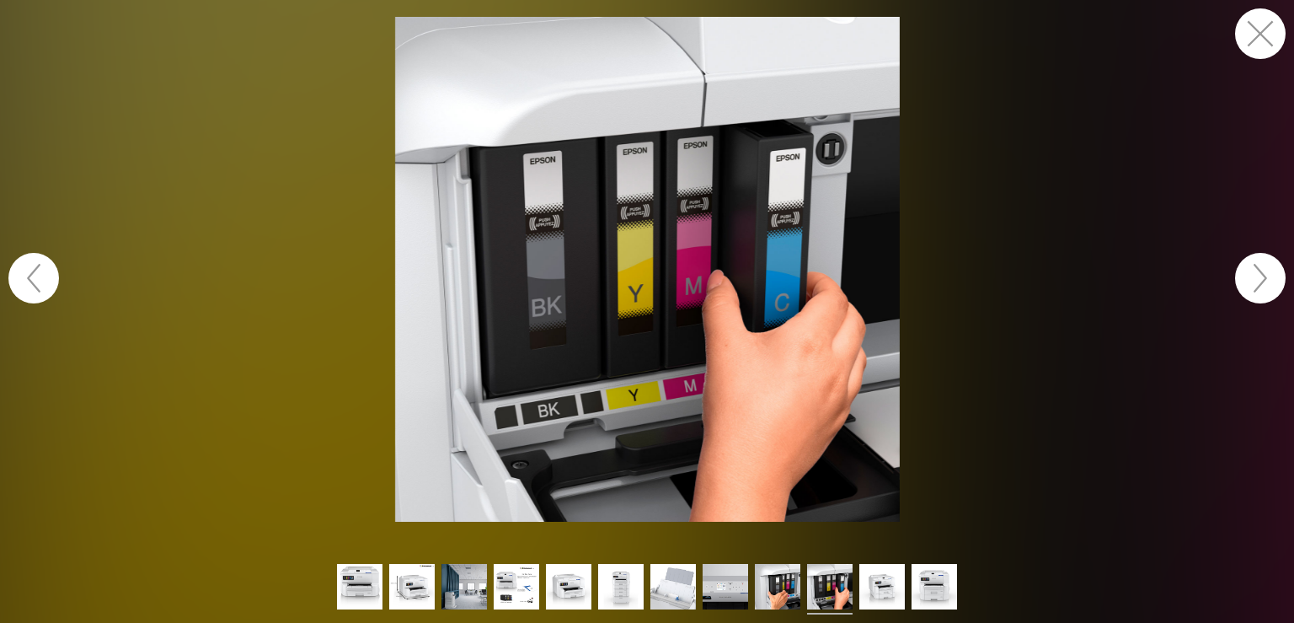
click at [1268, 276] on button "button" at bounding box center [1260, 278] width 51 height 51
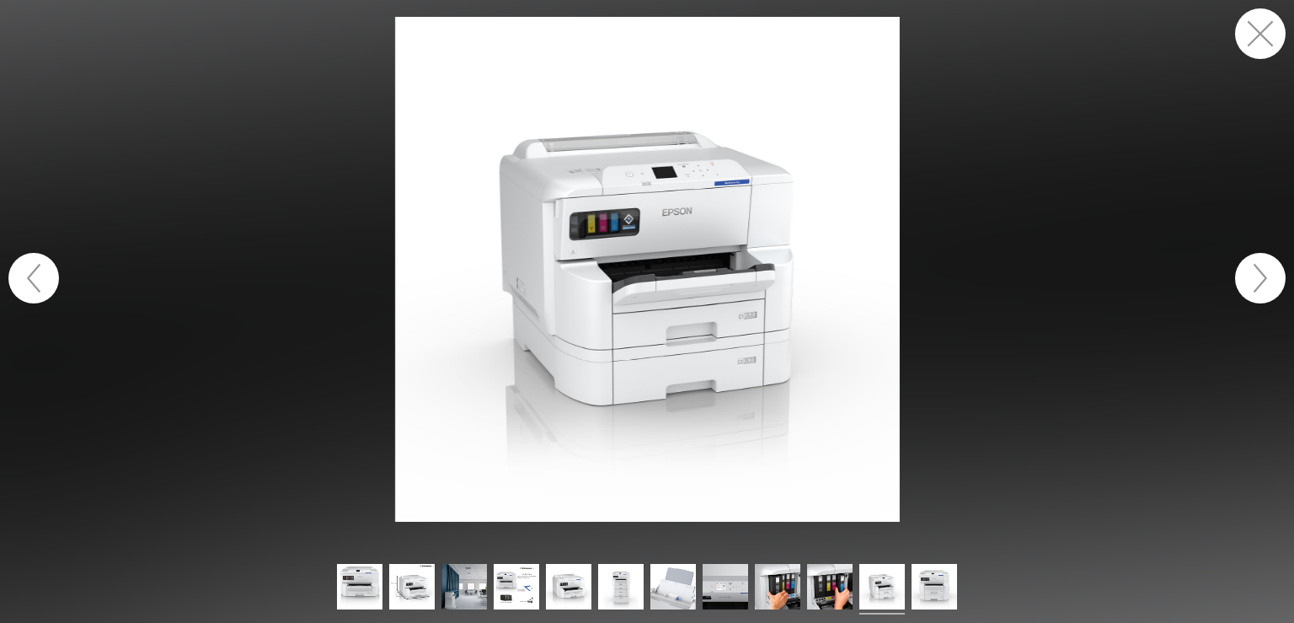
click at [1268, 276] on button "button" at bounding box center [1260, 278] width 51 height 51
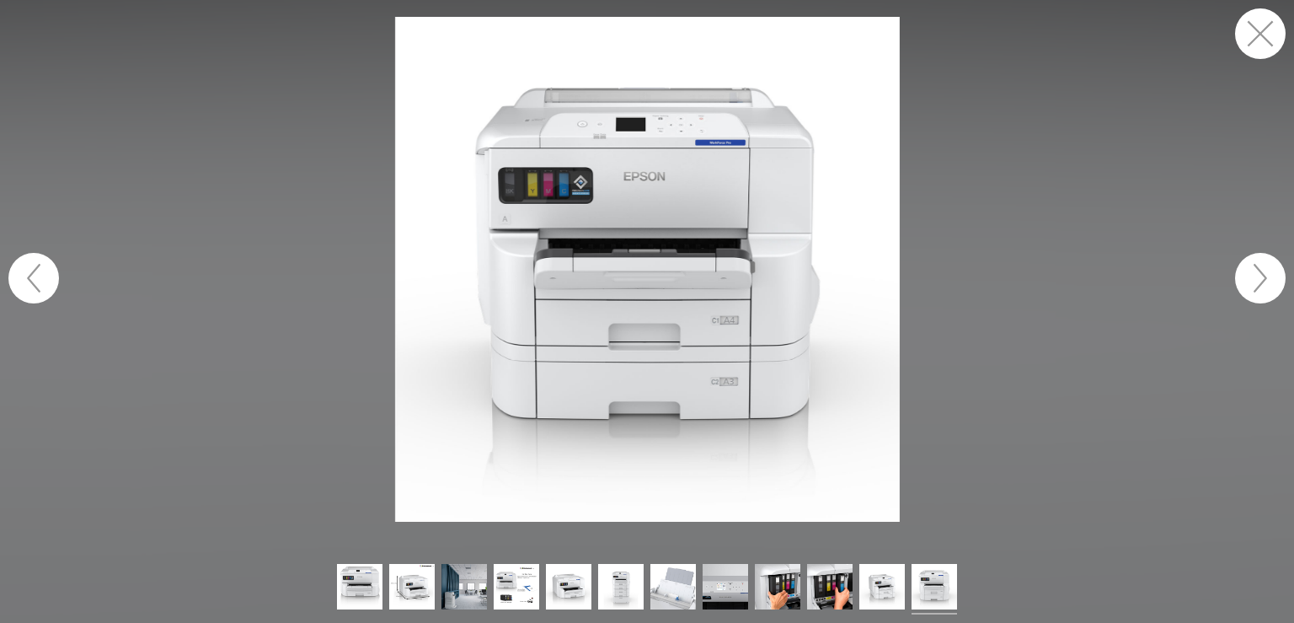
click at [1261, 31] on button "button" at bounding box center [1260, 33] width 51 height 51
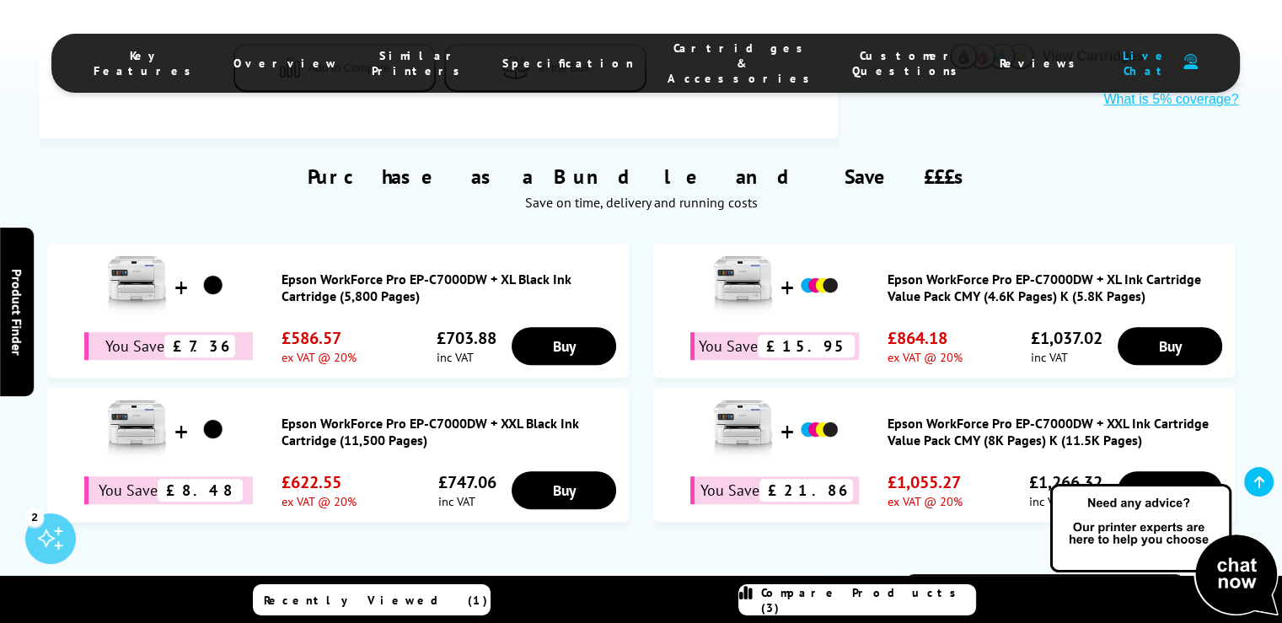
scroll to position [1011, 0]
